Goal: Navigation & Orientation: Find specific page/section

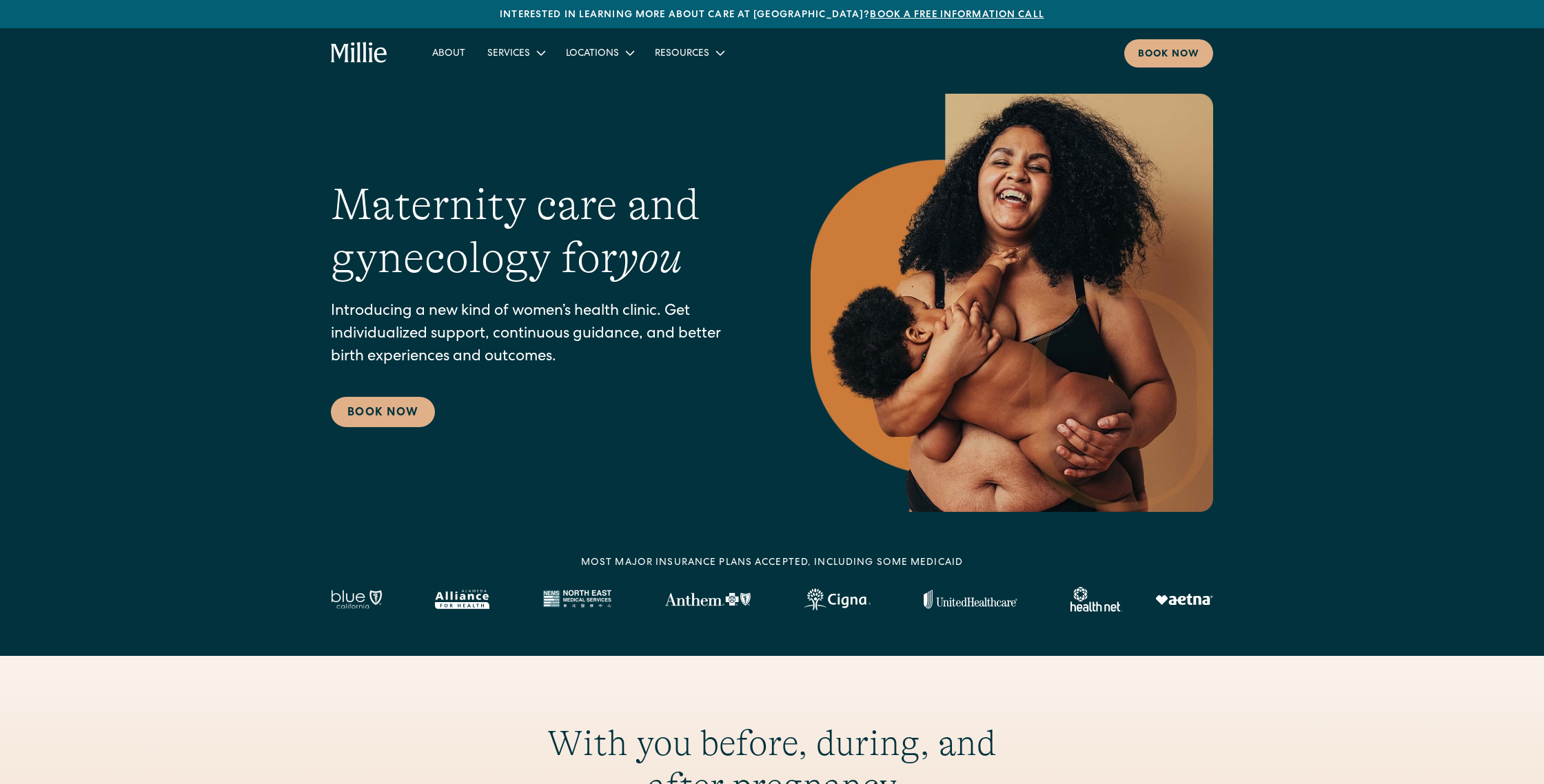
click at [359, 55] on icon "home" at bounding box center [359, 52] width 4 height 21
click at [454, 55] on link "About" at bounding box center [448, 52] width 55 height 23
